Goal: Task Accomplishment & Management: Manage account settings

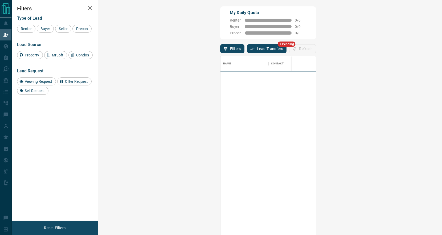
scroll to position [0, 0]
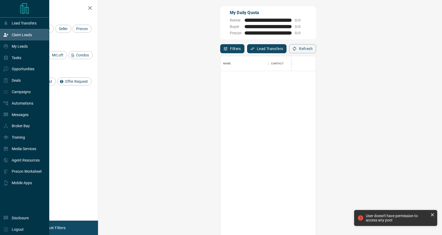
click at [6, 36] on icon at bounding box center [5, 34] width 5 height 3
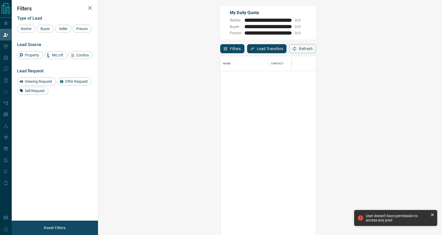
click at [220, 26] on div "My Daily Quota Renter 0 / 0 Buyer 0 / 0 Precon 0 / 0" at bounding box center [268, 22] width 96 height 33
click at [220, 92] on div at bounding box center [410, 153] width 380 height 164
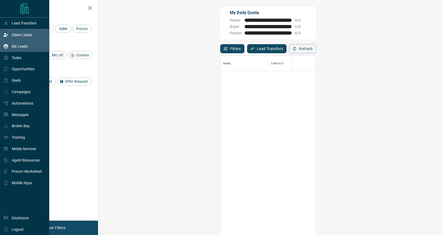
click at [29, 48] on div "My Leads" at bounding box center [24, 45] width 49 height 11
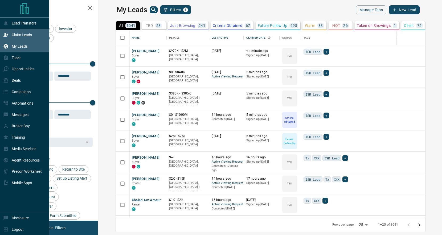
scroll to position [187, 341]
click at [33, 37] on div "Claim Leads" at bounding box center [24, 34] width 49 height 11
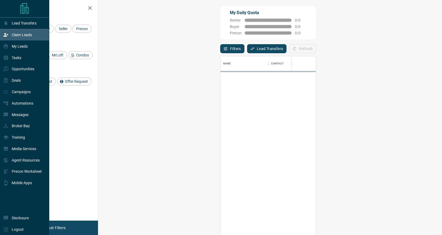
scroll to position [179, 332]
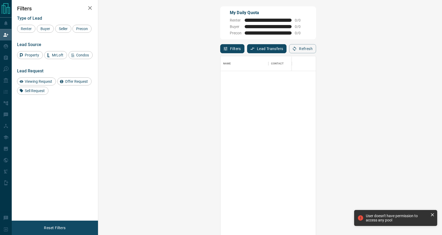
click at [223, 24] on div "My Daily Quota Renter 0 / 0 Buyer 0 / 0 Precon 0 / 0" at bounding box center [268, 22] width 96 height 33
click at [89, 7] on icon "button" at bounding box center [90, 8] width 4 height 4
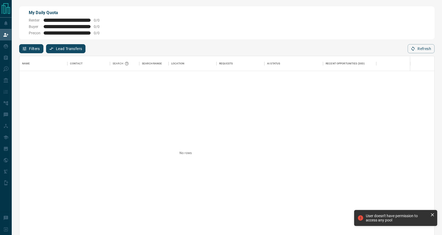
scroll to position [179, 415]
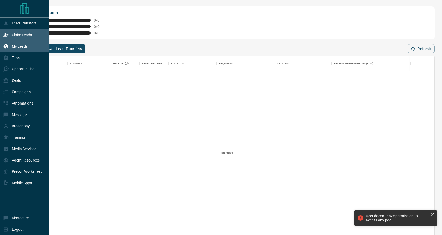
click at [21, 46] on p "My Leads" at bounding box center [20, 46] width 16 height 4
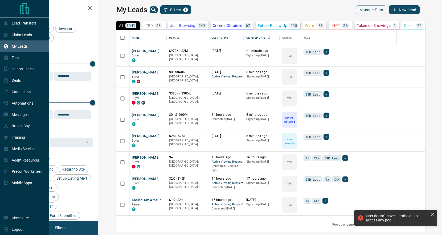
scroll to position [187, 341]
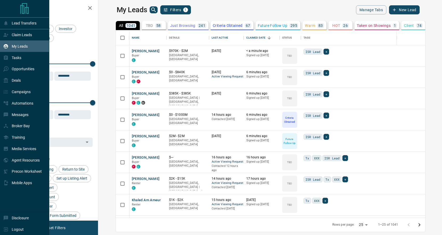
click at [18, 44] on p "My Leads" at bounding box center [20, 46] width 16 height 4
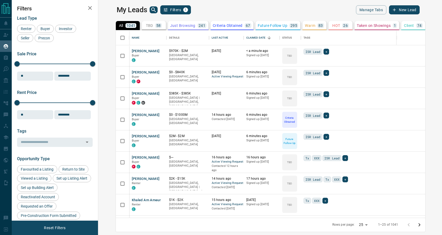
click at [192, 13] on div "My Leads Filters 1" at bounding box center [192, 9] width 151 height 9
click at [231, 13] on div "My Leads Filters 1" at bounding box center [192, 9] width 151 height 9
